Goal: Transaction & Acquisition: Book appointment/travel/reservation

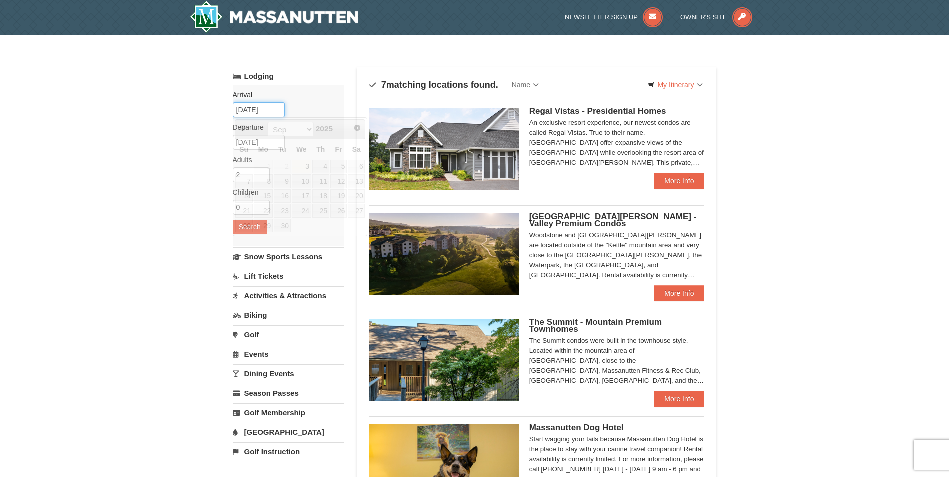
click at [249, 113] on input "[DATE]" at bounding box center [259, 110] width 52 height 15
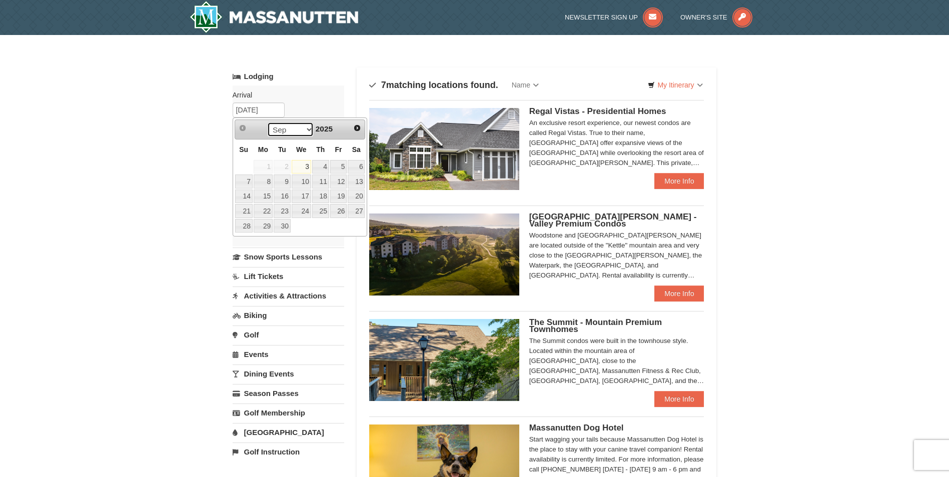
click at [308, 130] on select "Sep Oct Nov Dec" at bounding box center [290, 129] width 47 height 15
click at [304, 126] on select "Sep Oct Nov Dec" at bounding box center [290, 129] width 47 height 15
click at [310, 208] on link "19" at bounding box center [302, 211] width 20 height 14
type input "[DATE]"
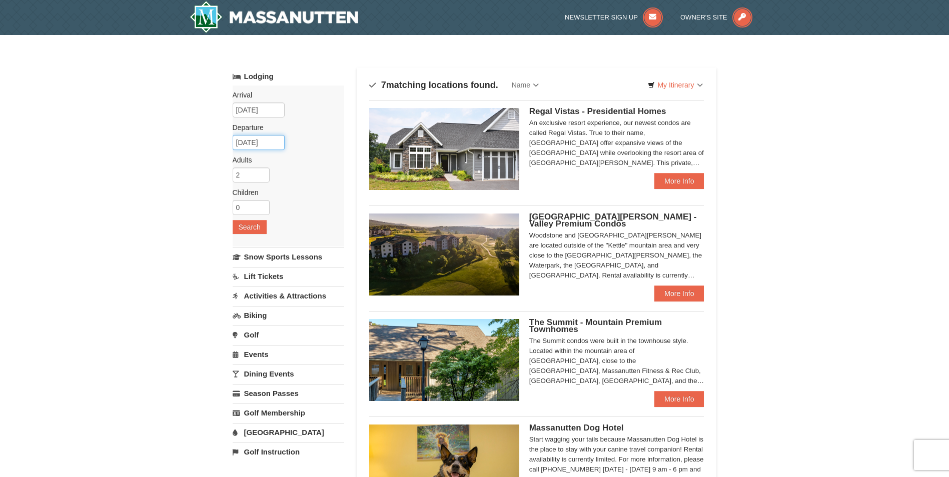
click at [275, 145] on input "[DATE]" at bounding box center [259, 142] width 52 height 15
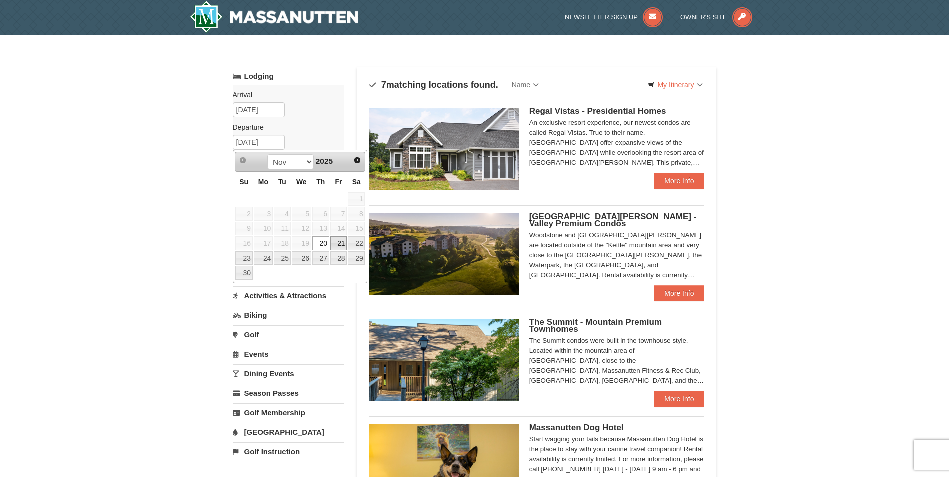
click at [340, 243] on link "21" at bounding box center [338, 244] width 17 height 14
type input "[DATE]"
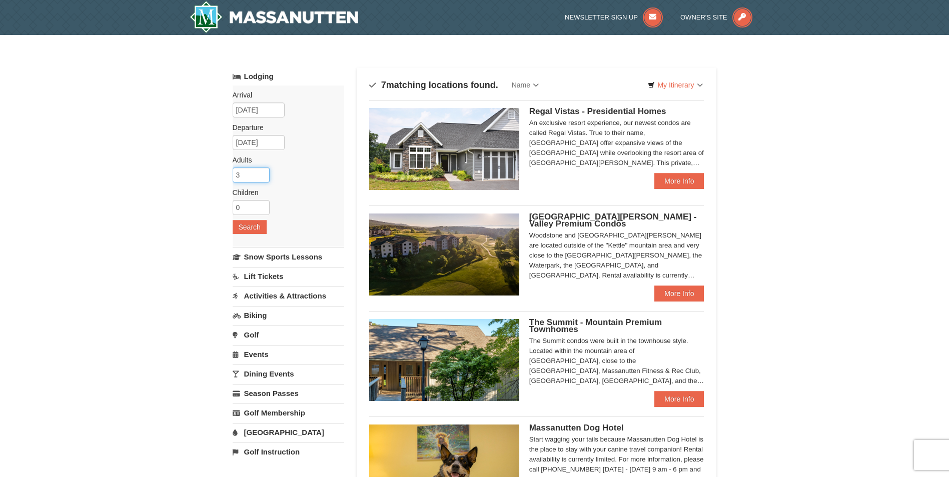
click at [266, 174] on input "3" at bounding box center [251, 175] width 37 height 15
click at [259, 172] on input "4" at bounding box center [251, 175] width 37 height 15
type input "5"
click at [261, 172] on input "5" at bounding box center [251, 175] width 37 height 15
click at [248, 229] on button "Search" at bounding box center [250, 227] width 34 height 14
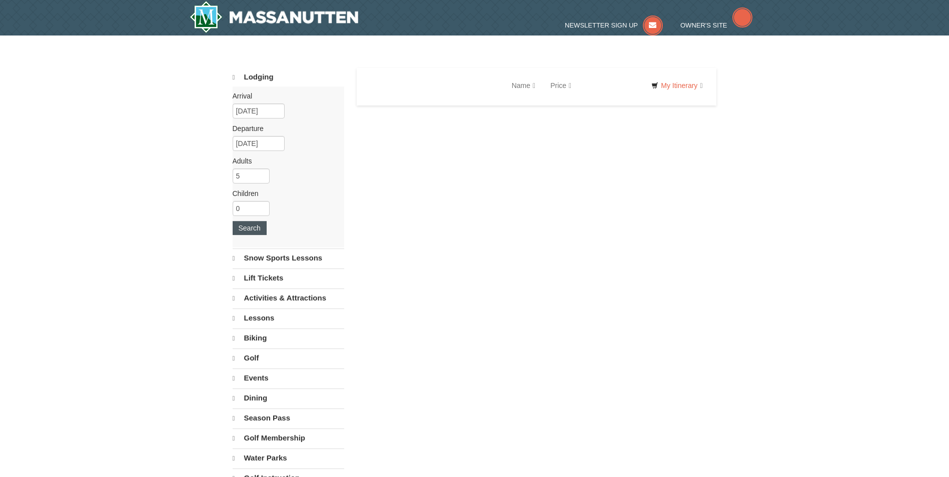
select select "9"
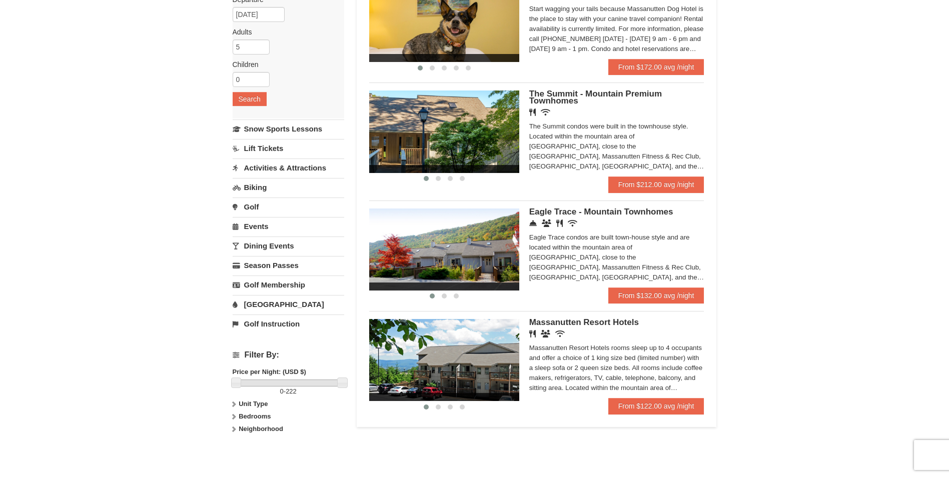
scroll to position [150, 0]
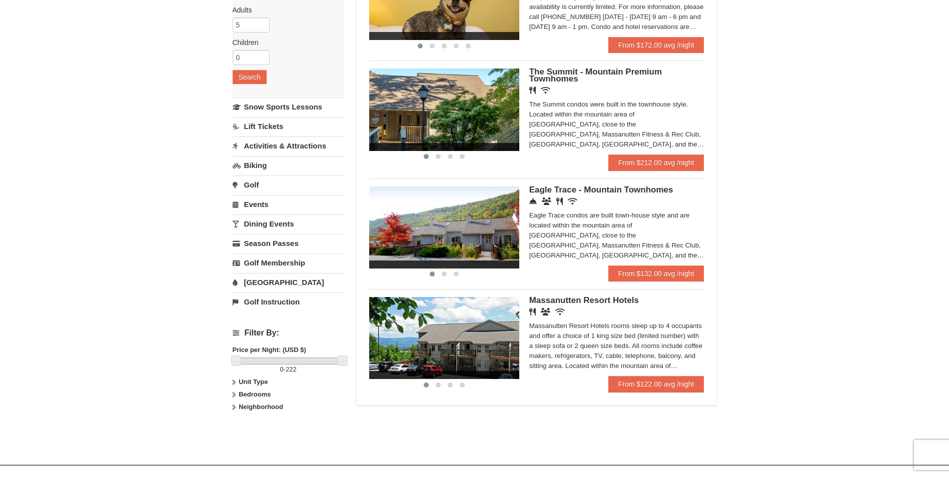
click at [631, 239] on div "Eagle Trace condos are built town-house style and are located within the mounta…" at bounding box center [616, 236] width 175 height 50
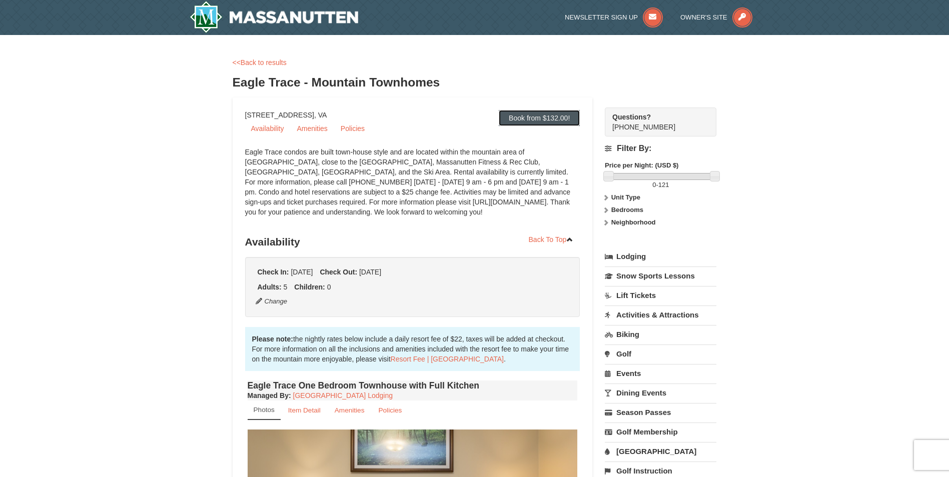
click at [536, 114] on link "Book from $132.00!" at bounding box center [539, 118] width 81 height 16
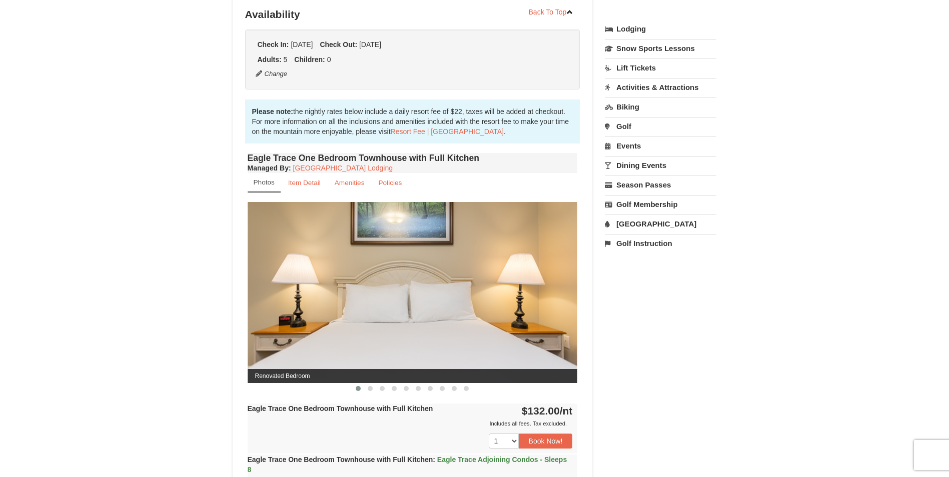
scroll to position [232, 0]
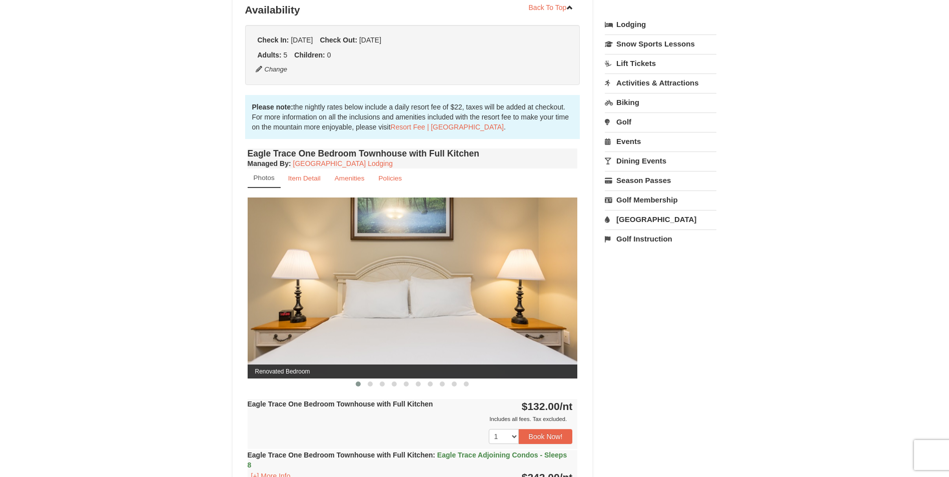
click at [477, 324] on img at bounding box center [413, 288] width 330 height 181
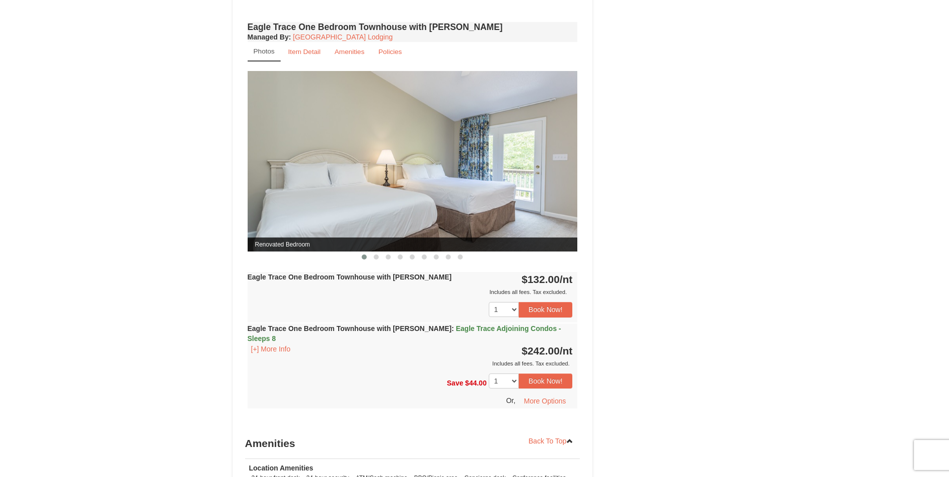
scroll to position [733, 0]
